Goal: Information Seeking & Learning: Compare options

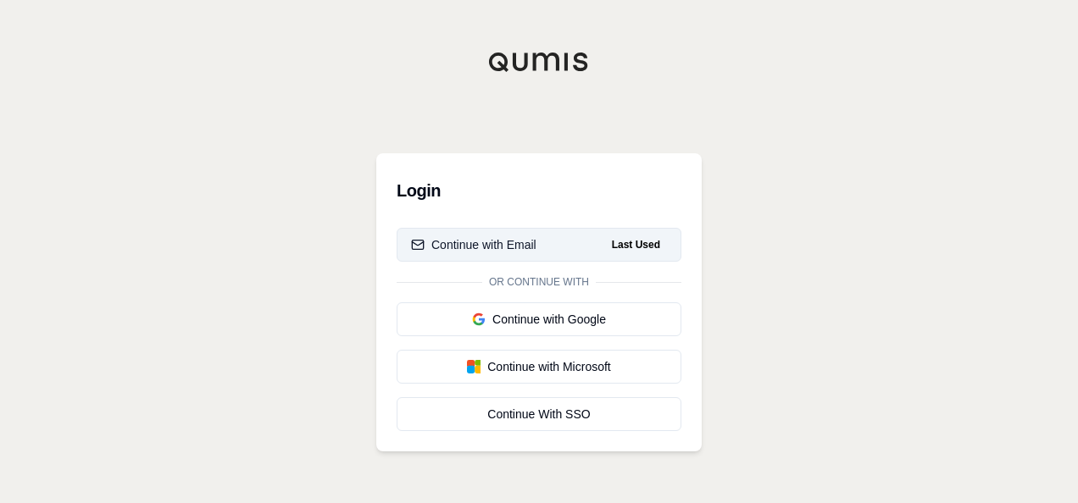
click at [518, 242] on div "Continue with Email" at bounding box center [473, 244] width 125 height 17
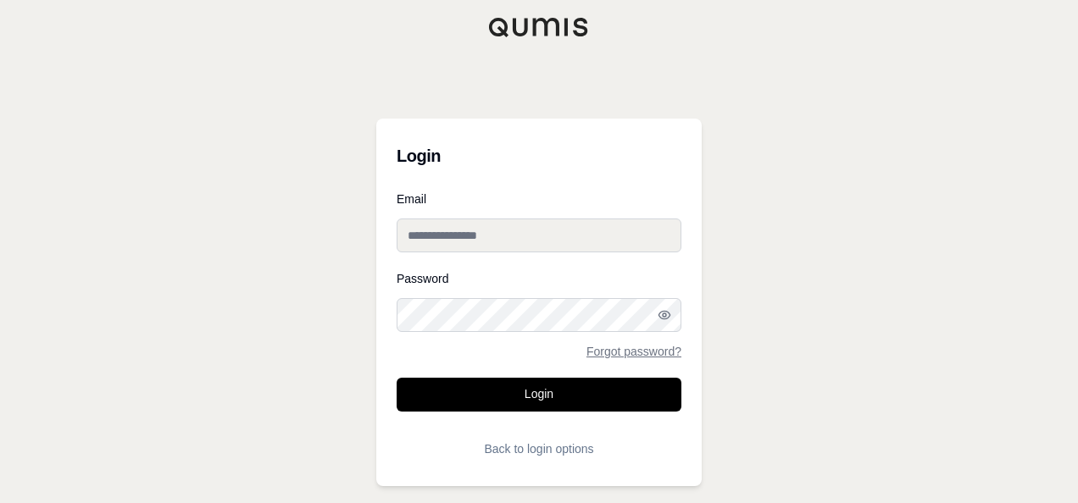
click at [518, 242] on input "Email" at bounding box center [539, 236] width 285 height 34
type input "**********"
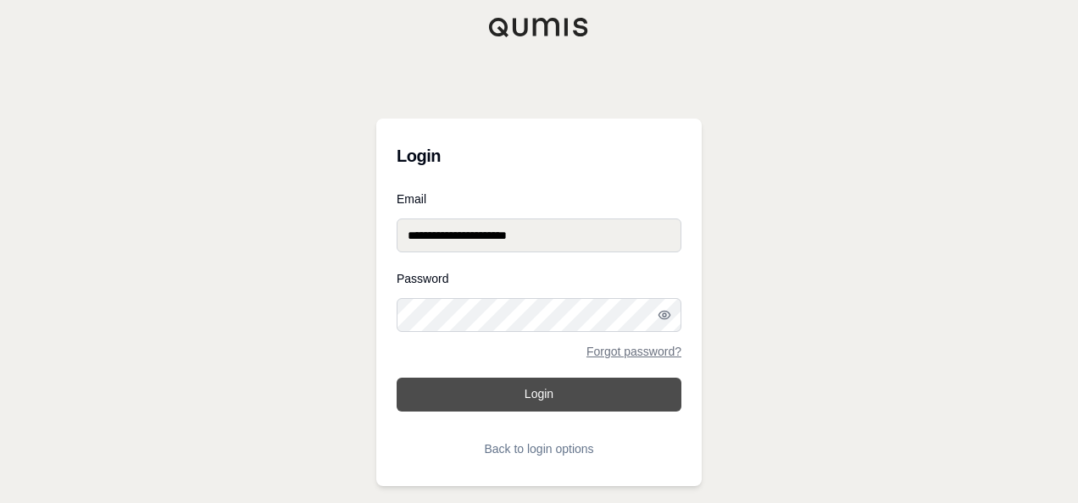
click at [534, 397] on button "Login" at bounding box center [539, 395] width 285 height 34
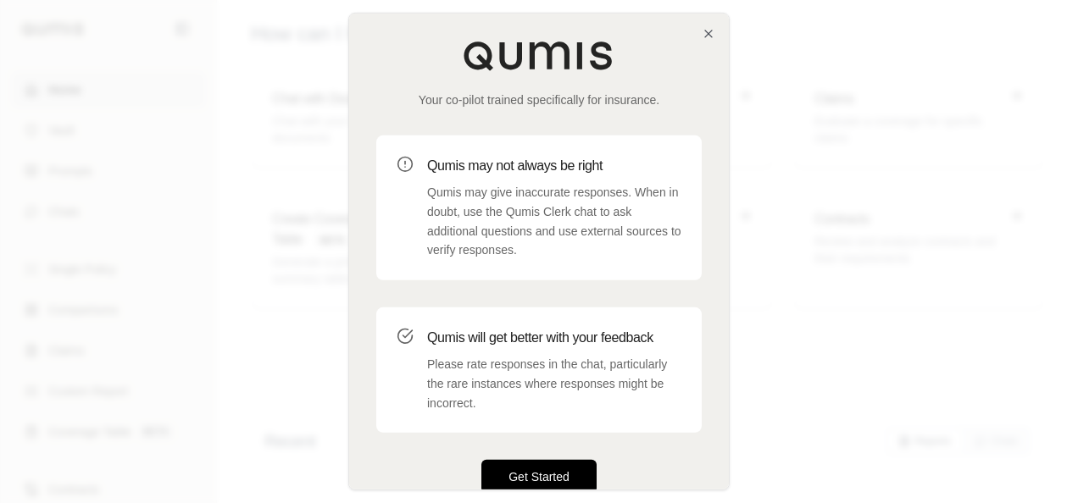
click at [530, 461] on button "Get Started" at bounding box center [538, 477] width 115 height 34
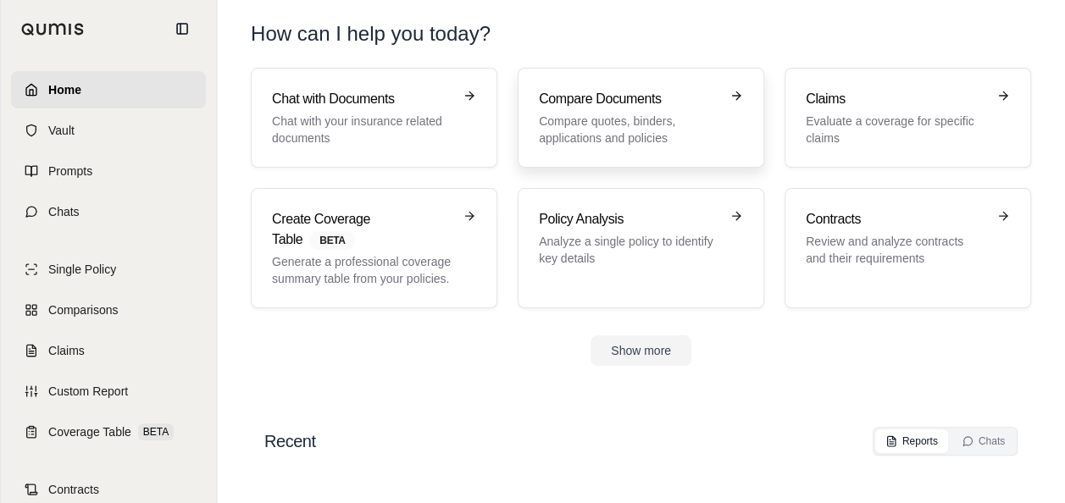
click at [593, 115] on p "Compare quotes, binders, applications and policies" at bounding box center [629, 130] width 180 height 34
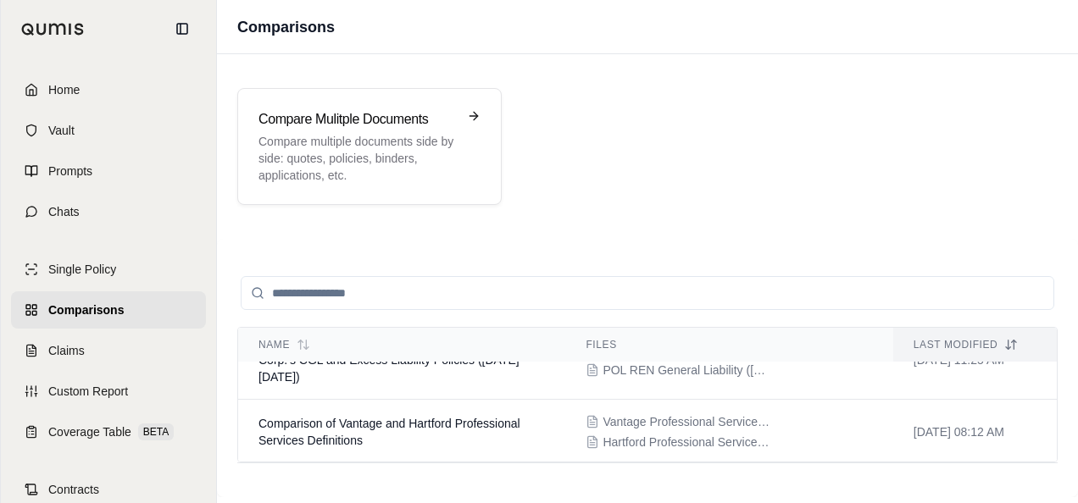
scroll to position [88, 0]
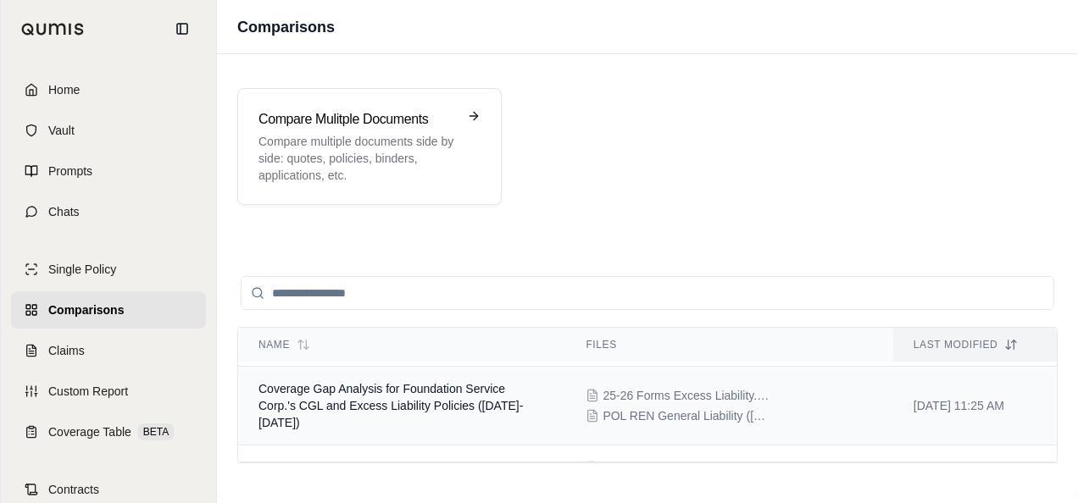
click at [437, 390] on span "Coverage Gap Analysis for Foundation Service Corp.'s CGL and Excess Liability P…" at bounding box center [390, 405] width 264 height 47
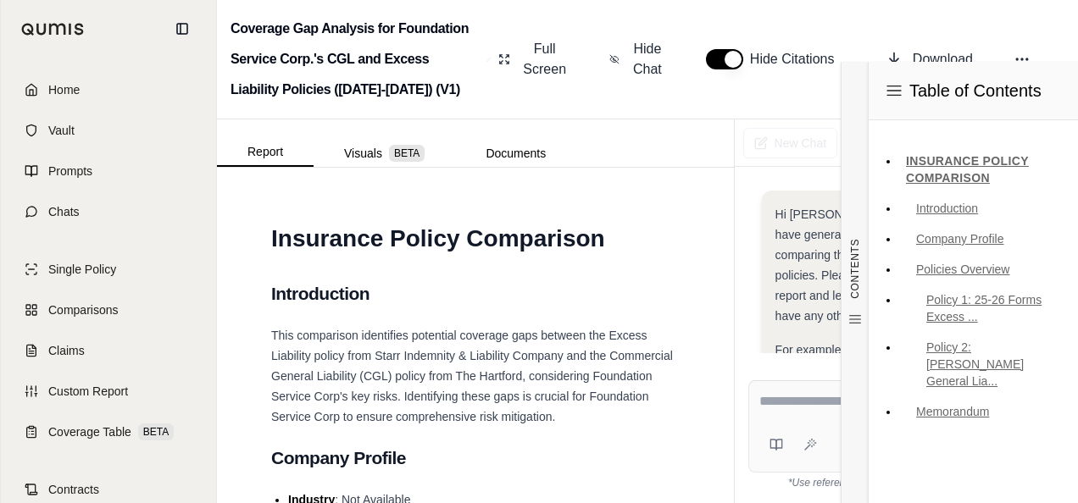
scroll to position [744, 0]
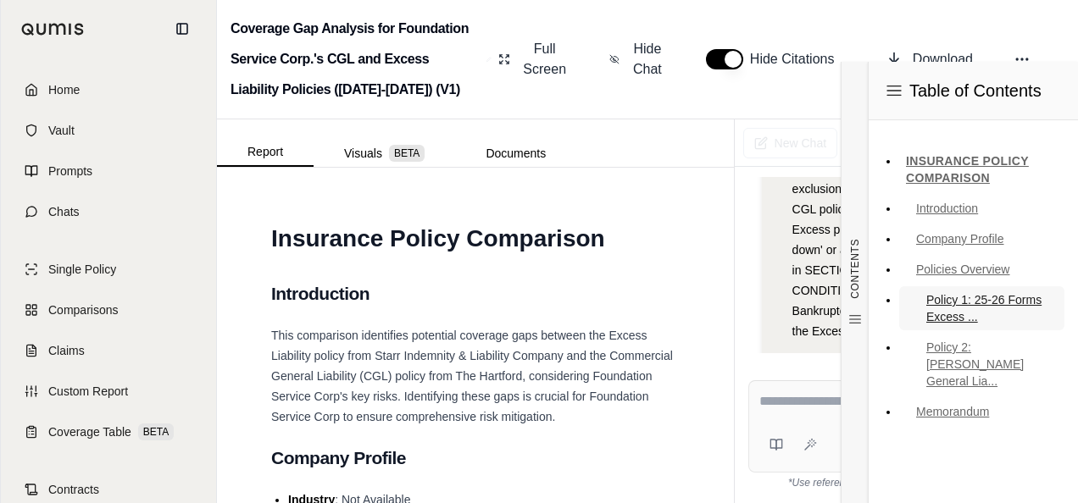
click at [1022, 324] on link "Policy 1: 25-26 Forms Excess ..." at bounding box center [981, 308] width 165 height 44
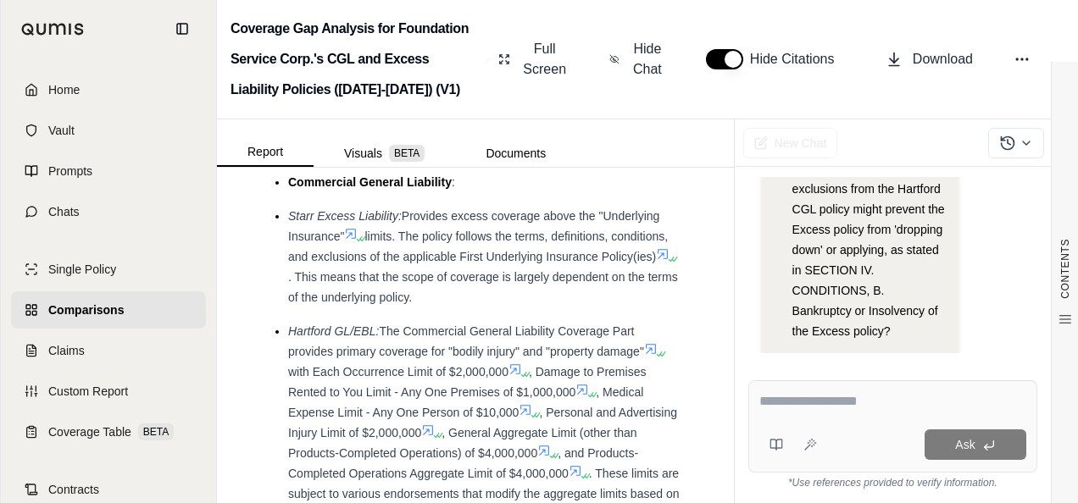
scroll to position [2416, 0]
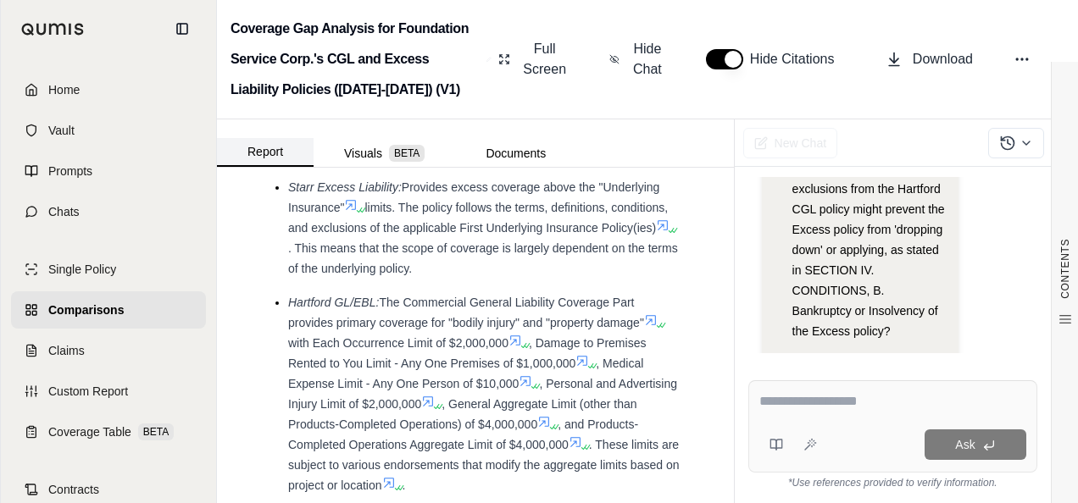
click at [257, 151] on button "Report" at bounding box center [265, 152] width 97 height 29
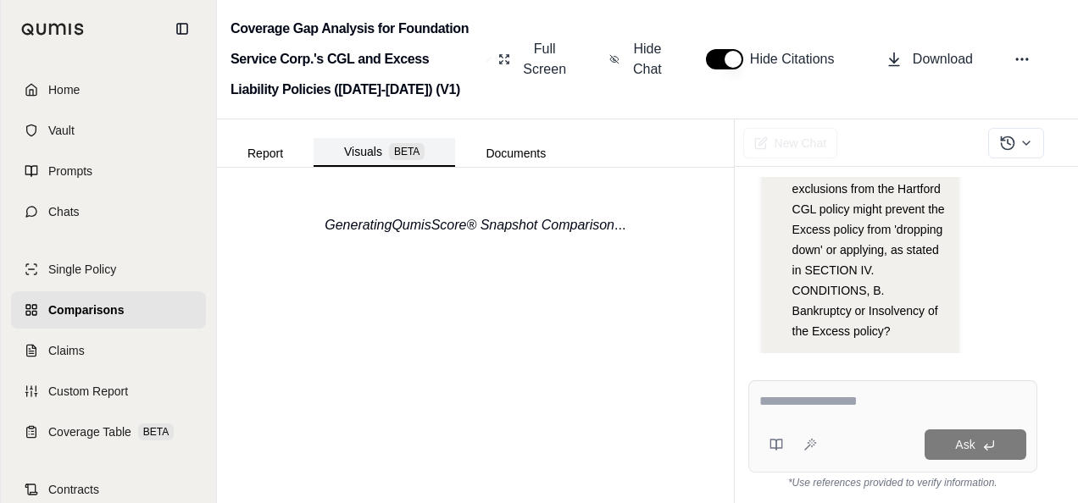
click at [369, 158] on button "Visuals BETA" at bounding box center [383, 152] width 141 height 29
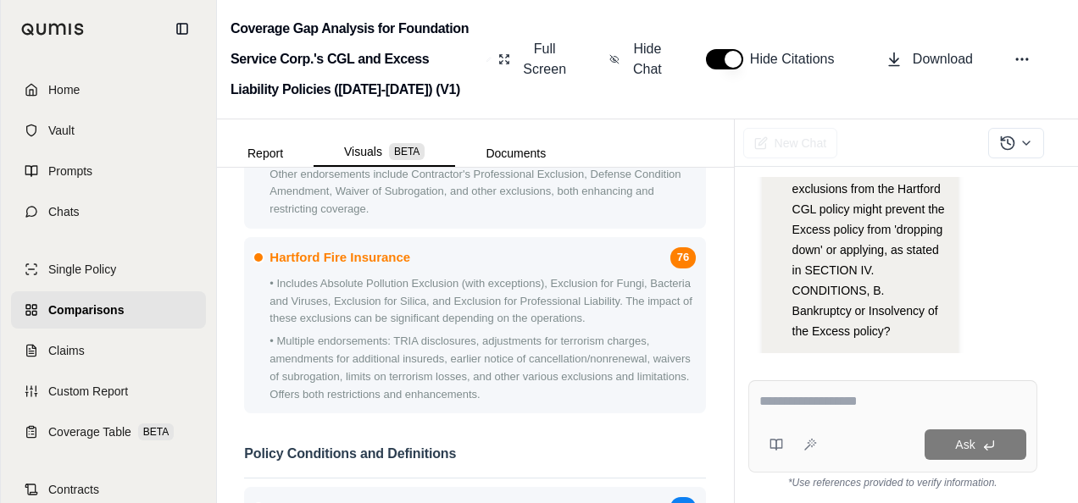
scroll to position [1761, 0]
